Goal: Transaction & Acquisition: Purchase product/service

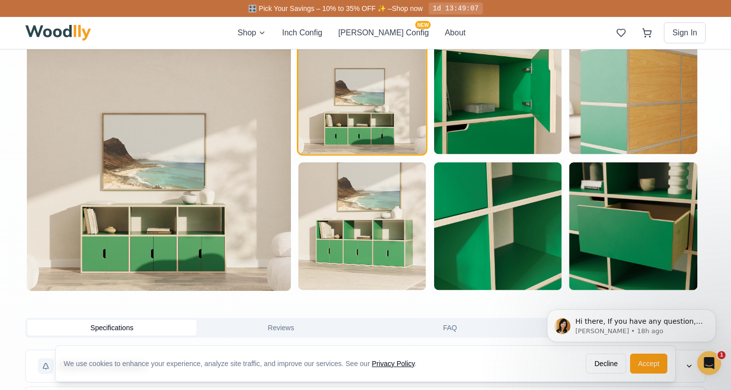
scroll to position [562, 0]
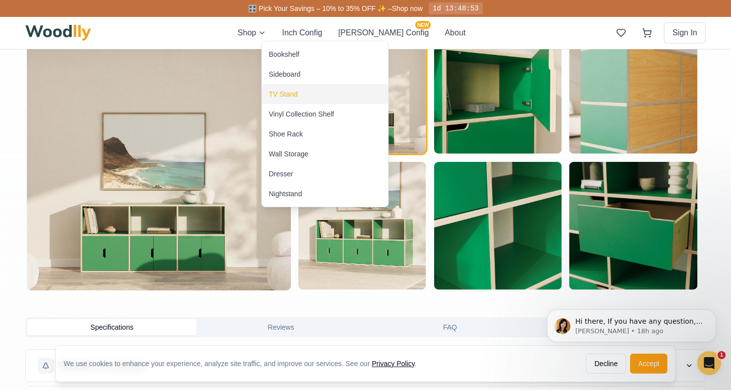
click at [292, 98] on div "TV Stand" at bounding box center [283, 94] width 29 height 10
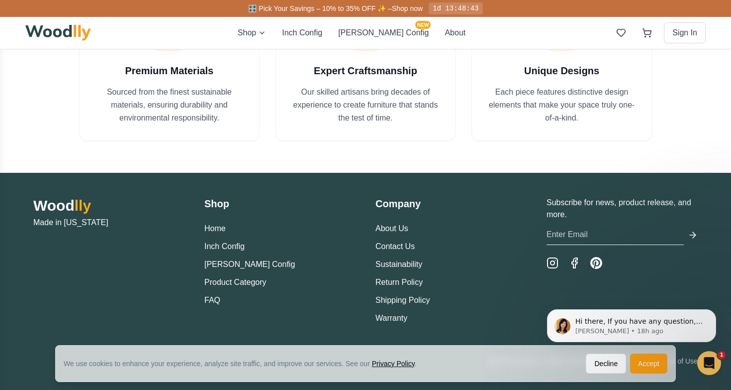
scroll to position [1253, 0]
click at [210, 303] on link "FAQ" at bounding box center [212, 300] width 16 height 8
drag, startPoint x: 120, startPoint y: 32, endPoint x: 51, endPoint y: 31, distance: 68.7
click at [51, 31] on div "Shop Inch Config Cella Config NEW About Sign In" at bounding box center [365, 33] width 681 height 32
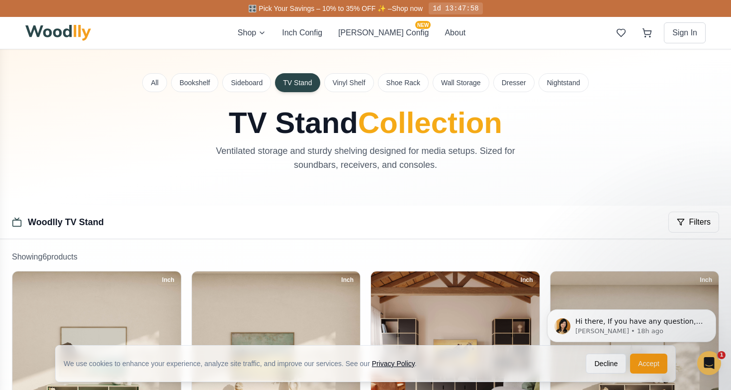
scroll to position [0, 0]
click at [407, 86] on button "Shoe Rack" at bounding box center [403, 82] width 51 height 19
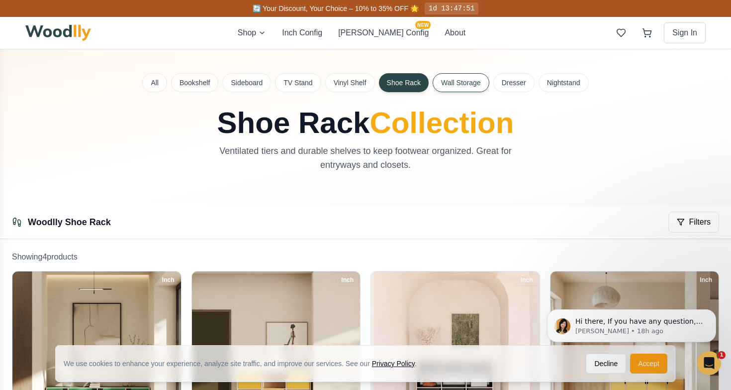
click at [456, 79] on button "Wall Storage" at bounding box center [461, 82] width 57 height 19
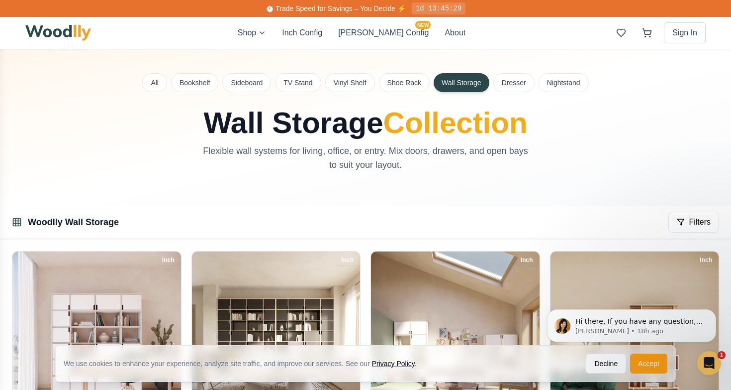
click at [20, 0] on div "⏱️ Trade Speed for Savings – You Decide ⚡ 1d 13:45:29" at bounding box center [365, 8] width 697 height 17
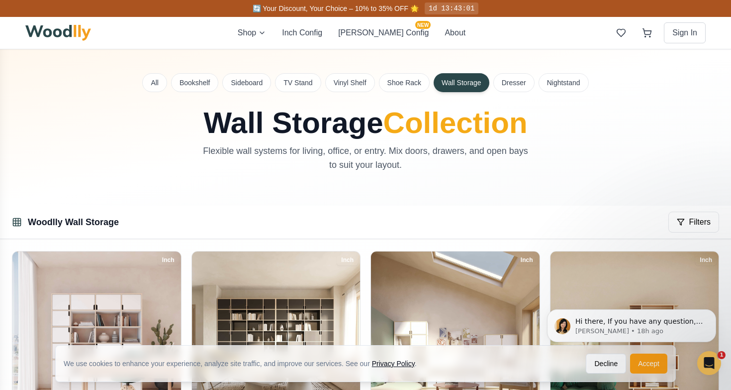
scroll to position [81, 0]
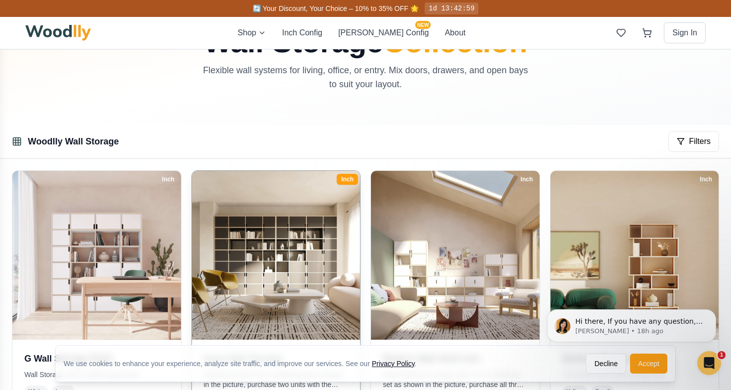
click at [326, 250] on img at bounding box center [276, 255] width 177 height 177
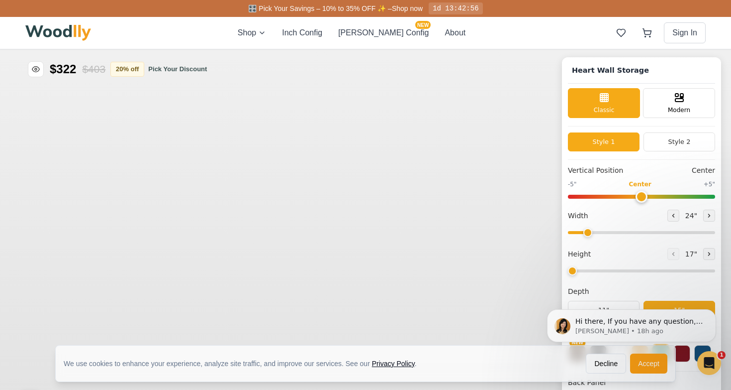
type input "72"
type input "7"
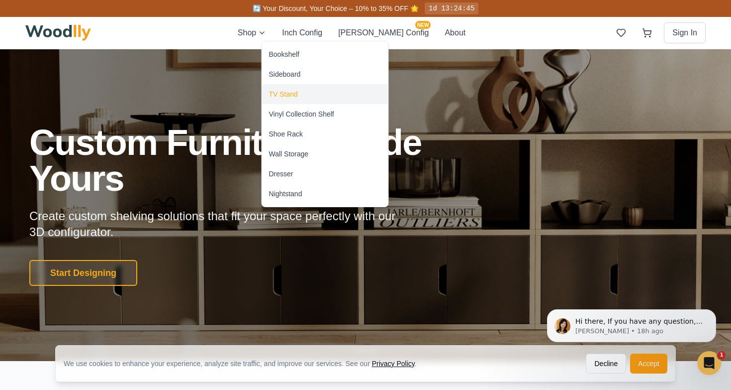
click at [282, 94] on div "TV Stand" at bounding box center [283, 94] width 29 height 10
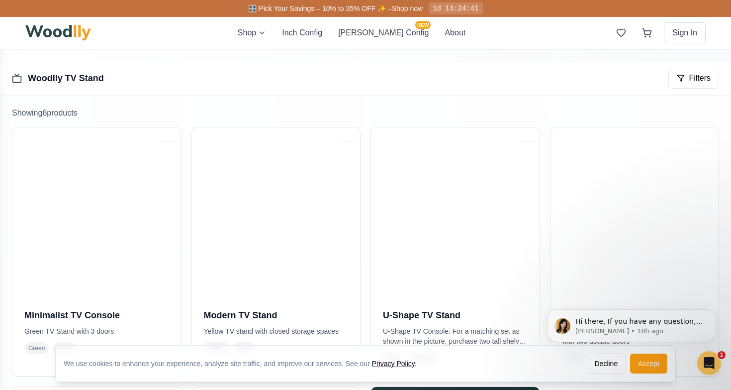
scroll to position [171, 0]
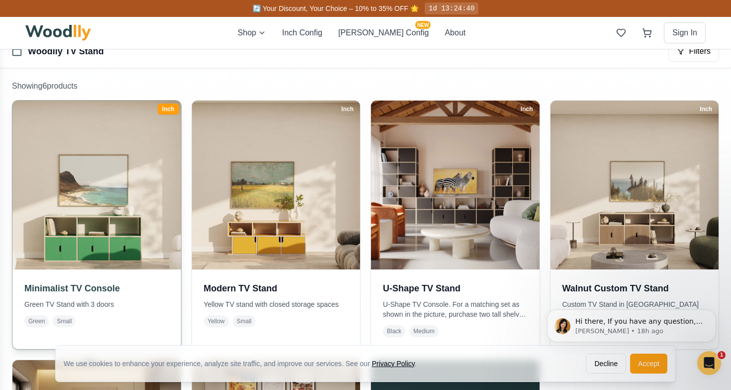
click at [114, 226] on img at bounding box center [96, 185] width 177 height 177
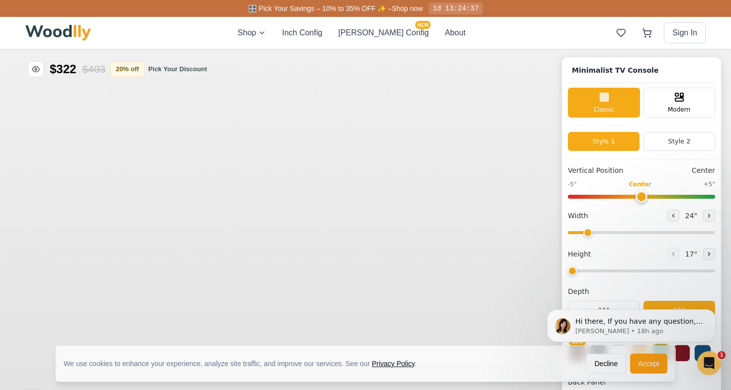
type input "63"
type input "2"
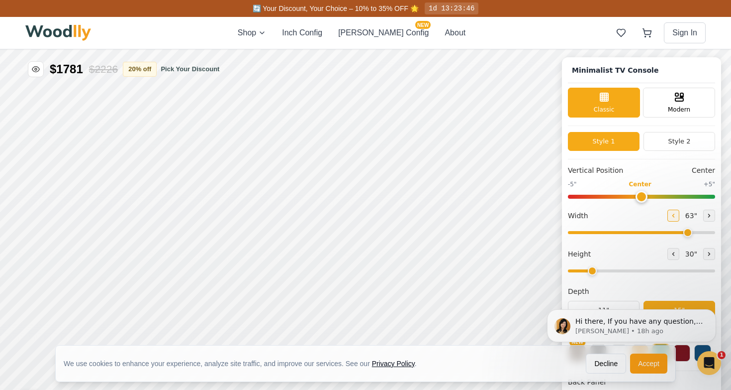
click at [673, 214] on icon at bounding box center [673, 215] width 1 height 3
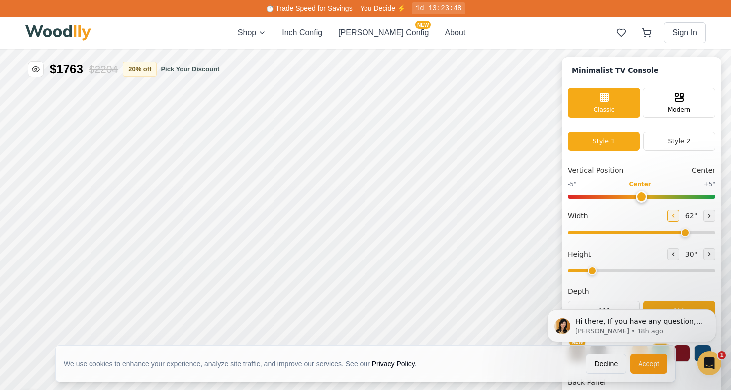
click at [673, 214] on icon at bounding box center [673, 215] width 1 height 3
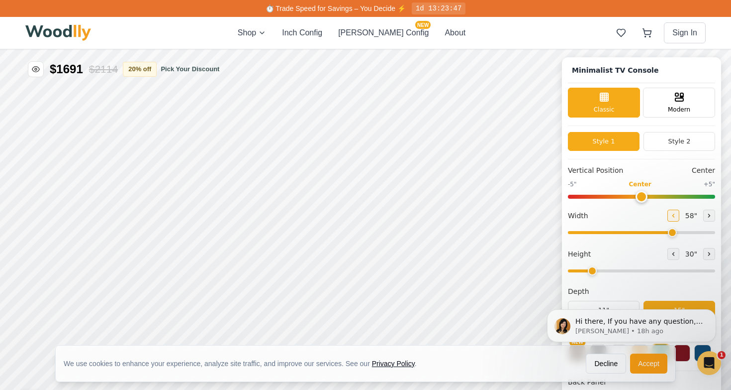
click at [673, 214] on icon at bounding box center [673, 215] width 1 height 3
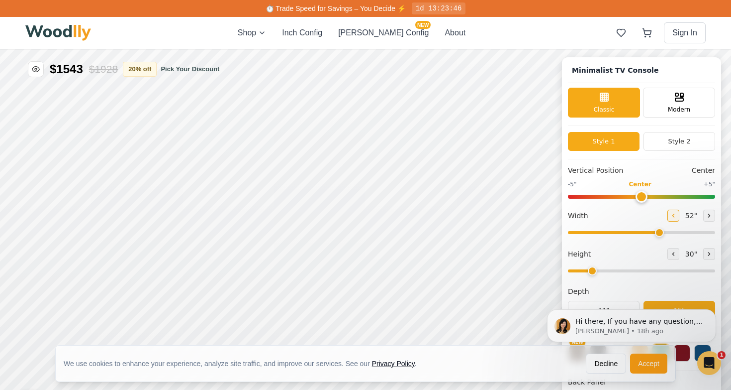
click at [673, 214] on icon at bounding box center [673, 215] width 1 height 3
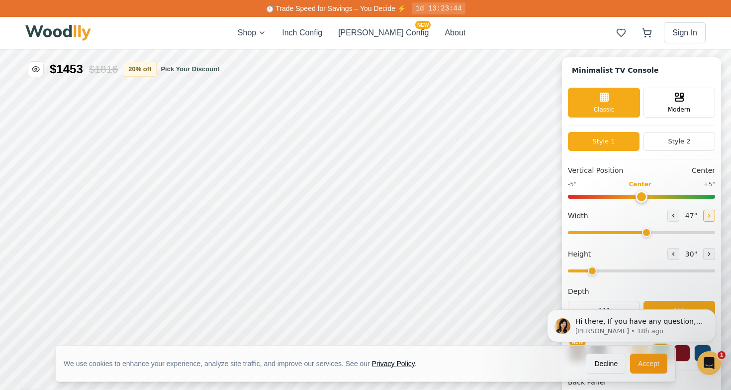
click at [707, 214] on icon at bounding box center [710, 215] width 6 height 6
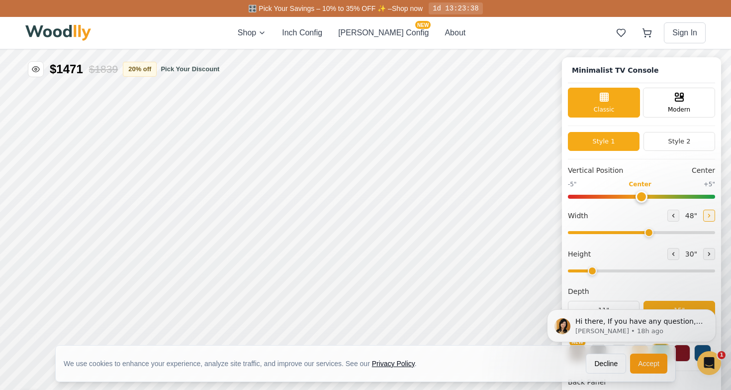
click at [707, 214] on icon at bounding box center [710, 215] width 6 height 6
type input "50"
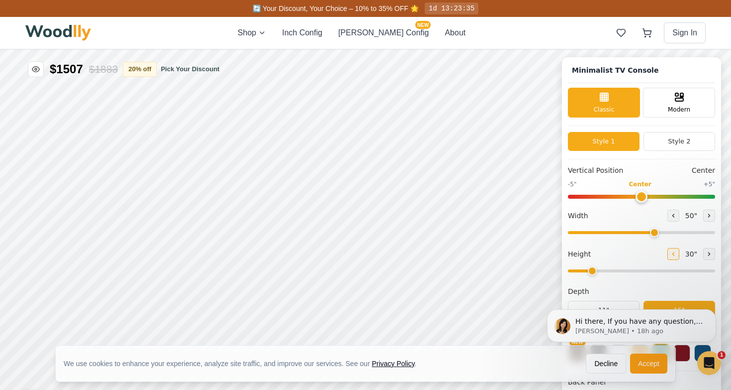
click at [671, 255] on icon at bounding box center [674, 254] width 6 height 6
click at [707, 256] on icon at bounding box center [710, 254] width 6 height 6
type input "2"
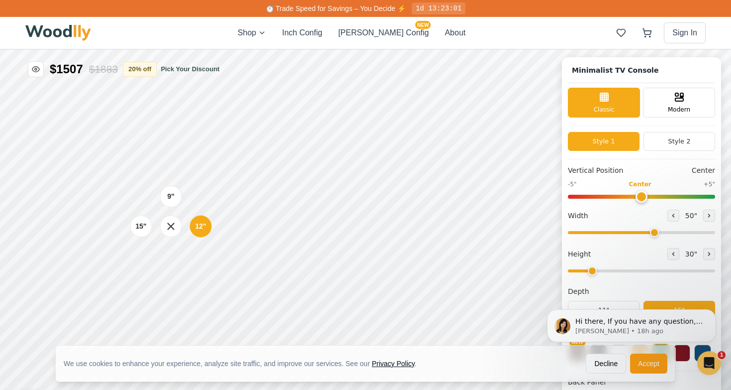
click at [169, 228] on icon at bounding box center [171, 226] width 6 height 6
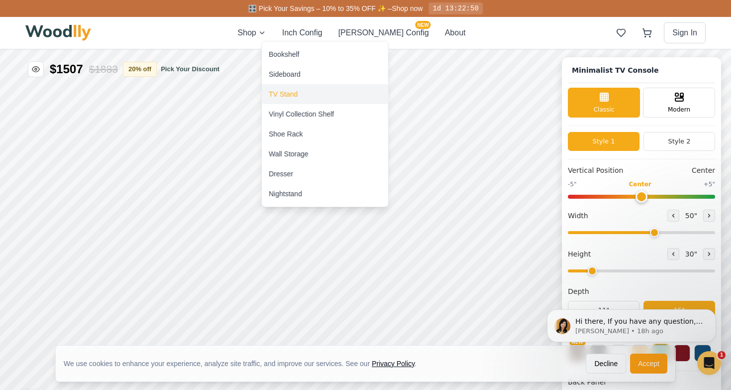
click at [285, 93] on div "TV Stand" at bounding box center [283, 94] width 29 height 10
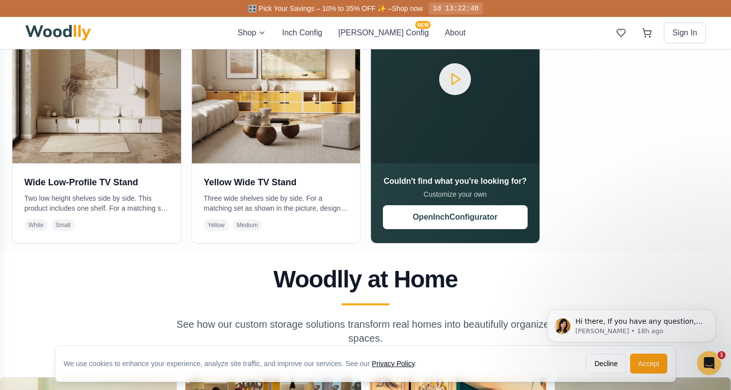
scroll to position [554, 0]
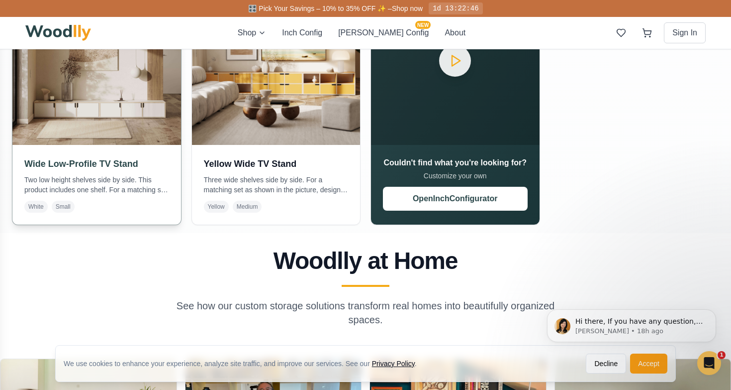
click at [109, 110] on img at bounding box center [96, 60] width 177 height 177
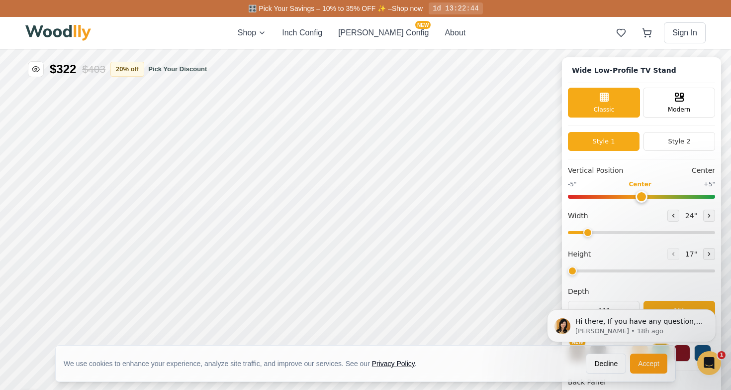
type input "54"
click at [707, 255] on icon at bounding box center [710, 254] width 6 height 6
type input "2"
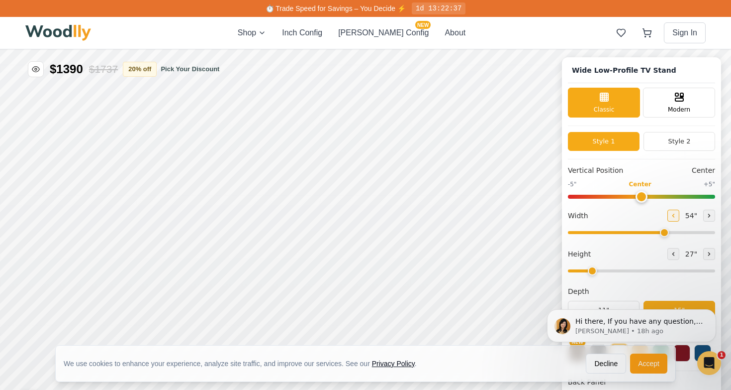
click at [671, 214] on icon at bounding box center [674, 215] width 6 height 6
type input "50"
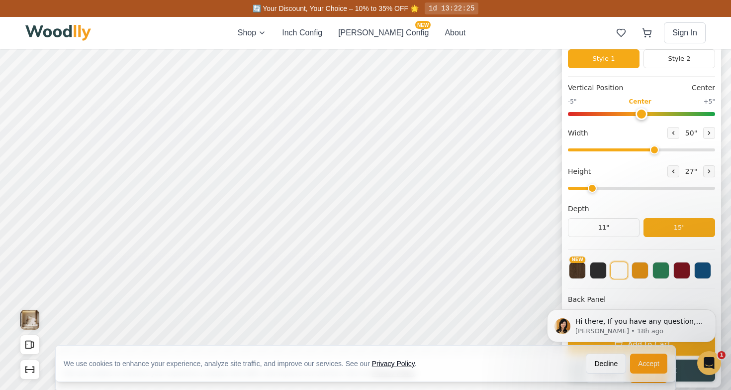
scroll to position [127, 0]
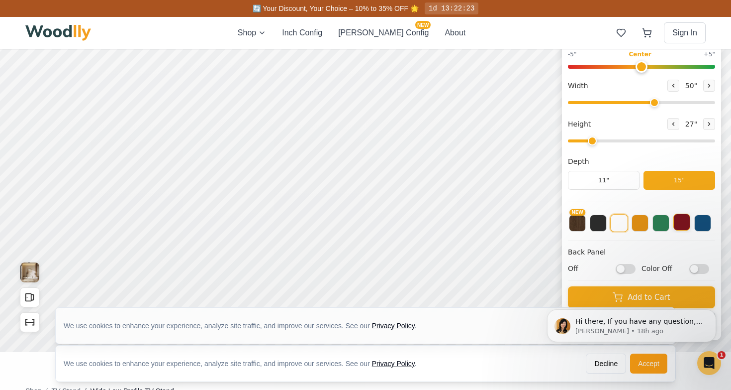
click at [684, 224] on button at bounding box center [682, 221] width 17 height 17
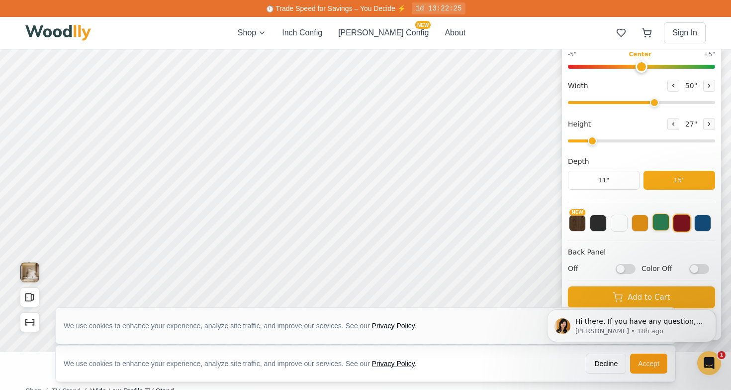
click at [667, 225] on button at bounding box center [661, 221] width 17 height 17
click at [706, 227] on button at bounding box center [703, 221] width 17 height 17
click at [646, 226] on button at bounding box center [640, 221] width 17 height 17
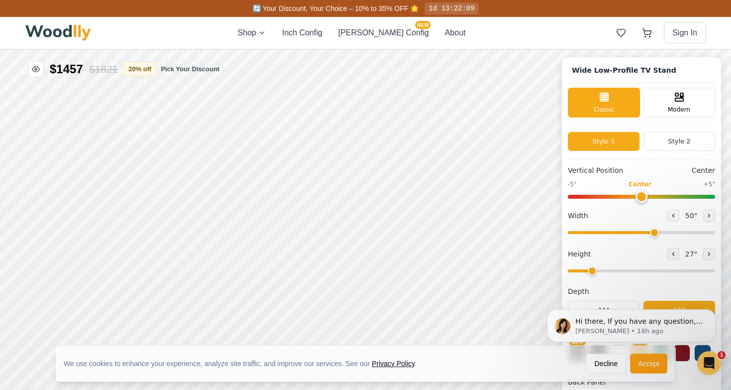
scroll to position [0, 0]
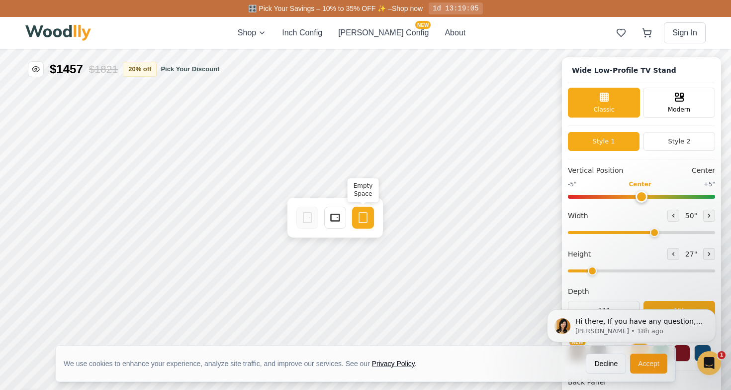
click at [366, 218] on icon at bounding box center [363, 217] width 12 height 12
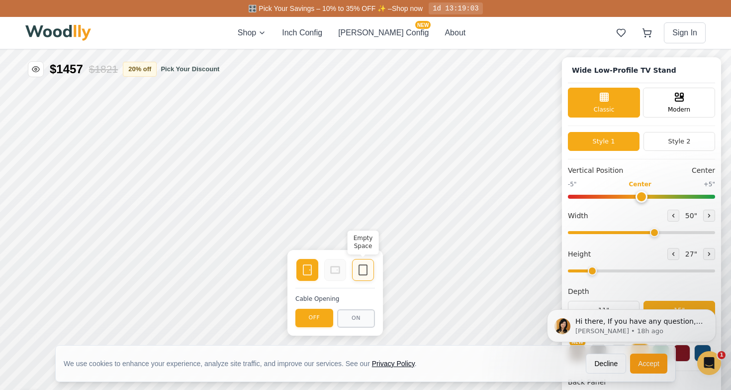
click at [360, 268] on rect at bounding box center [363, 270] width 8 height 10
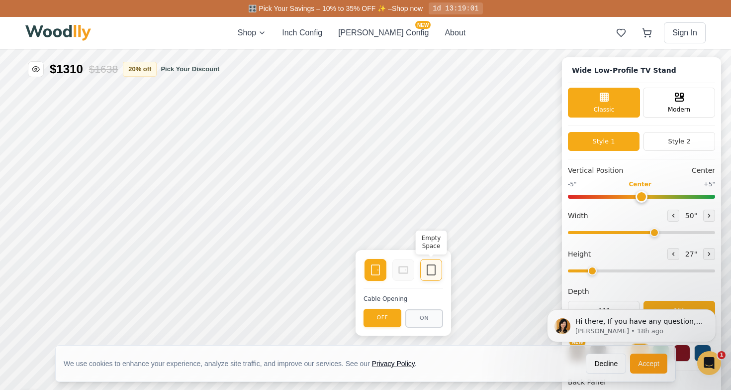
click at [434, 265] on rect at bounding box center [431, 270] width 8 height 10
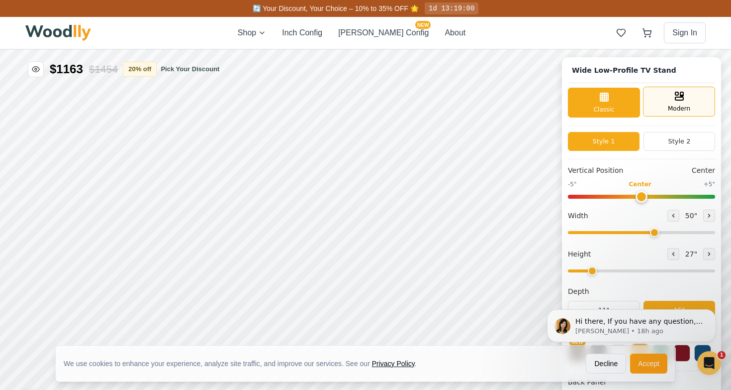
click at [683, 100] on icon at bounding box center [680, 96] width 12 height 12
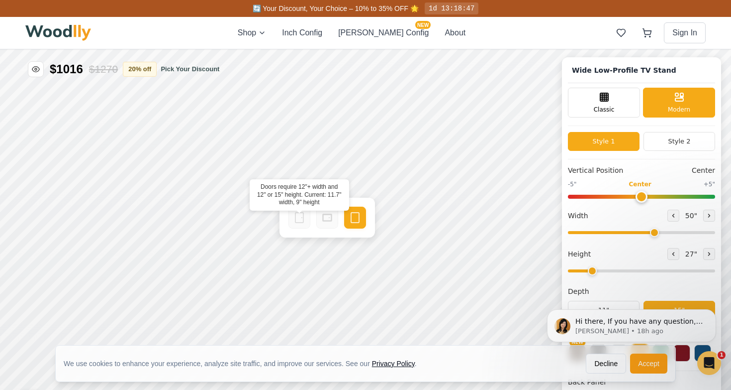
click at [302, 218] on icon at bounding box center [300, 217] width 12 height 12
click at [297, 214] on icon at bounding box center [300, 217] width 12 height 12
click at [334, 213] on div at bounding box center [327, 217] width 22 height 22
click at [352, 213] on rect at bounding box center [355, 217] width 8 height 10
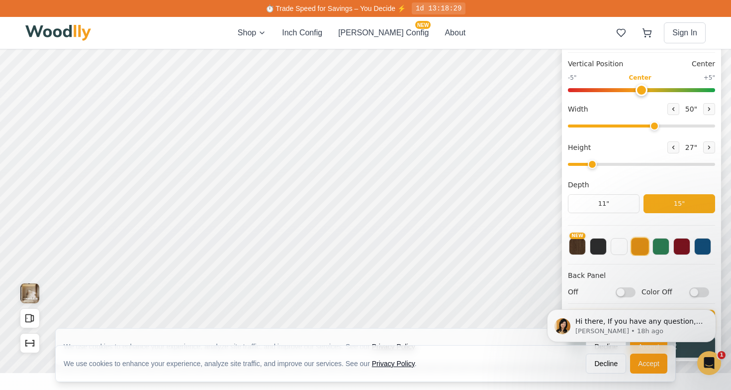
scroll to position [66, 0]
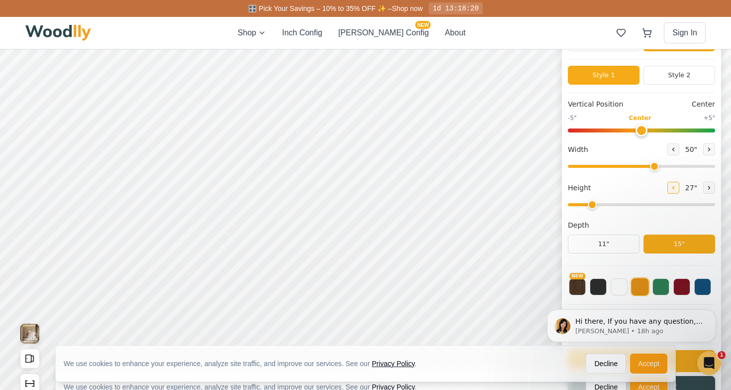
click at [668, 189] on button at bounding box center [674, 188] width 12 height 12
type input "1"
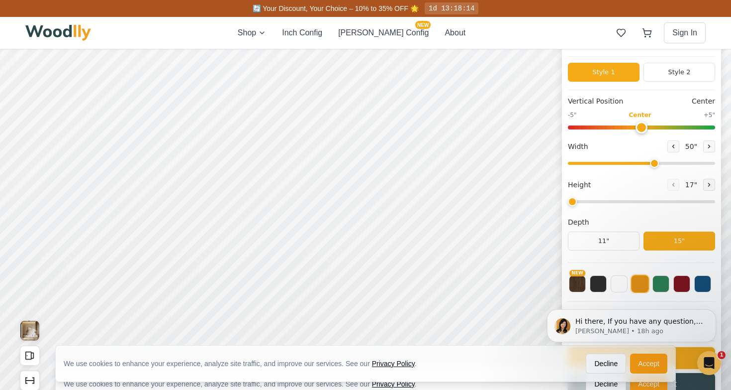
scroll to position [70, 0]
